Goal: Information Seeking & Learning: Learn about a topic

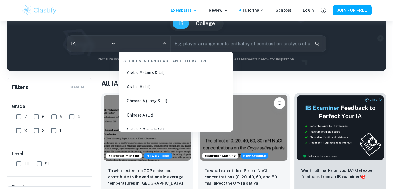
scroll to position [57, 0]
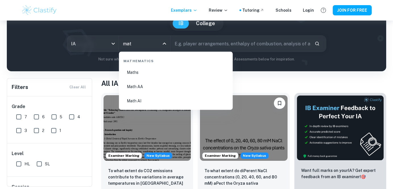
type input "math"
click at [153, 87] on li "Math AA" at bounding box center [175, 86] width 109 height 13
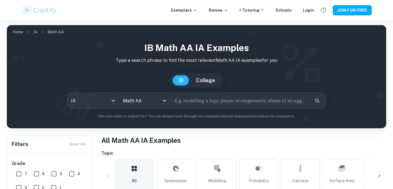
scroll to position [171, 0]
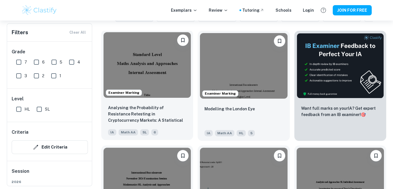
click at [158, 71] on img at bounding box center [147, 64] width 87 height 65
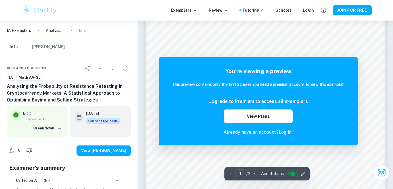
scroll to position [554, 0]
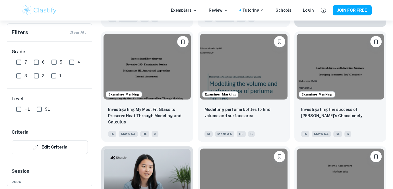
scroll to position [427, 0]
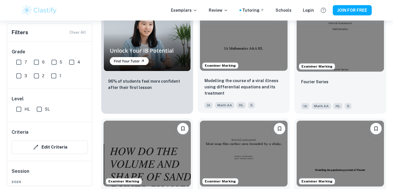
click at [245, 62] on img at bounding box center [243, 37] width 87 height 65
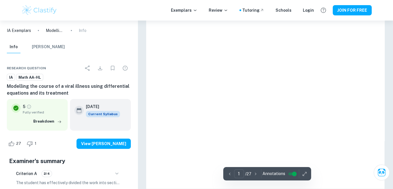
scroll to position [374, 0]
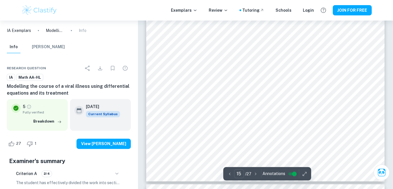
type input "16"
